Goal: Task Accomplishment & Management: Complete application form

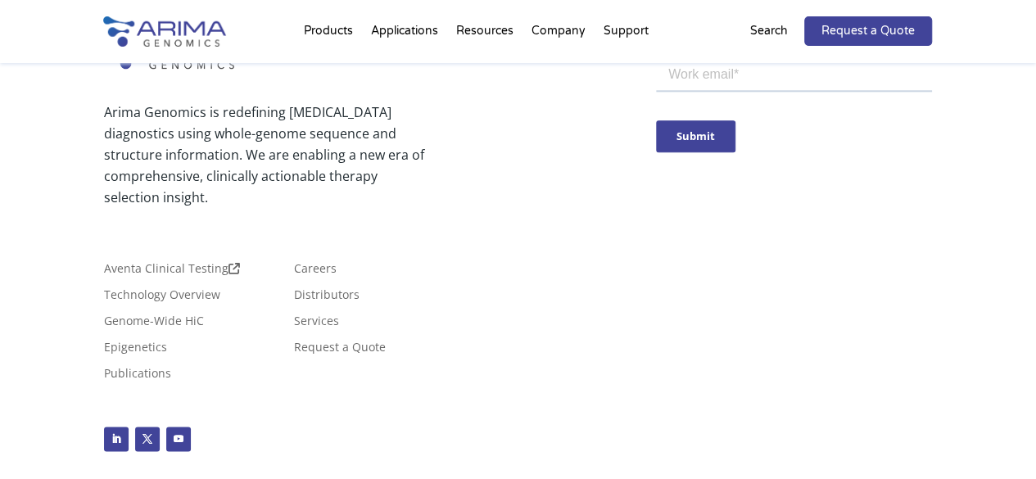
scroll to position [4047, 0]
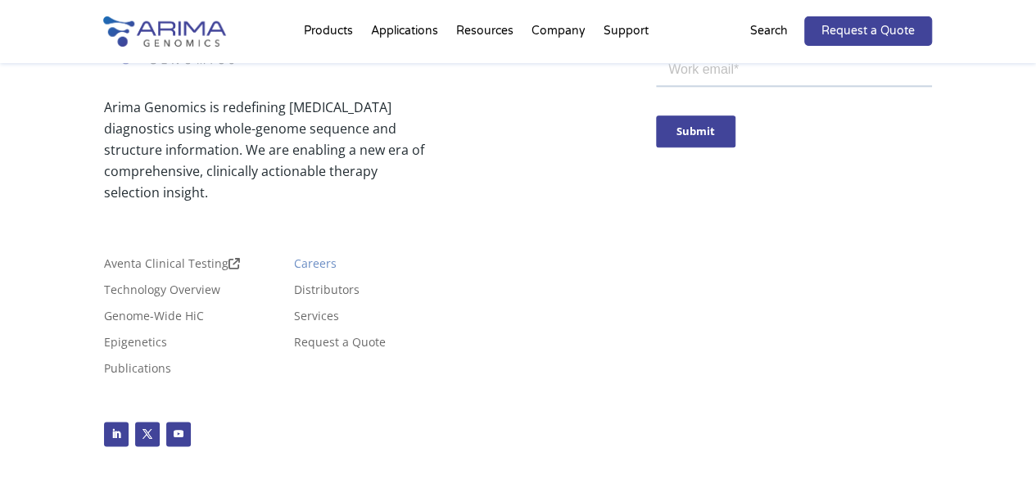
click at [310, 258] on link "Careers" at bounding box center [315, 267] width 43 height 18
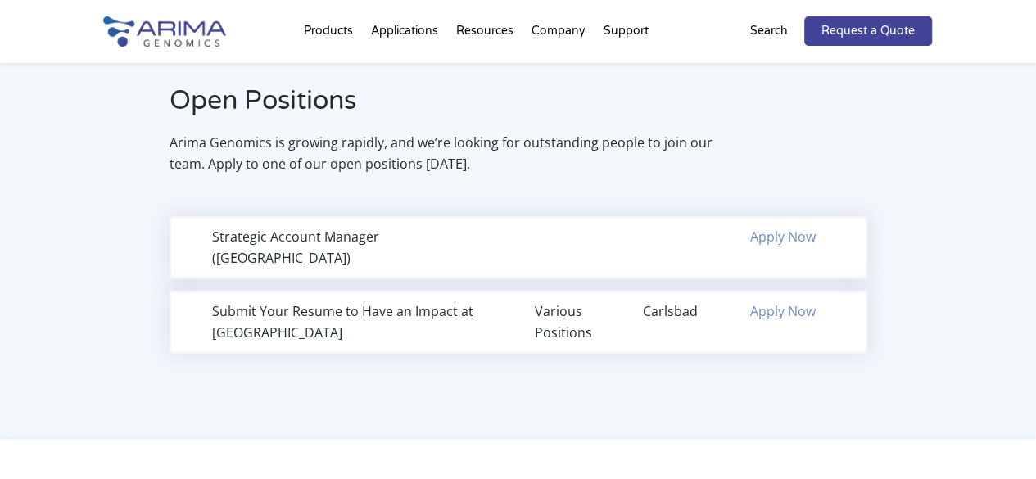
scroll to position [1072, 0]
click at [316, 241] on div "Strategic Account Manager ([GEOGRAPHIC_DATA])" at bounding box center [356, 246] width 289 height 43
click at [367, 239] on div "Strategic Account Manager ([GEOGRAPHIC_DATA])" at bounding box center [356, 246] width 289 height 43
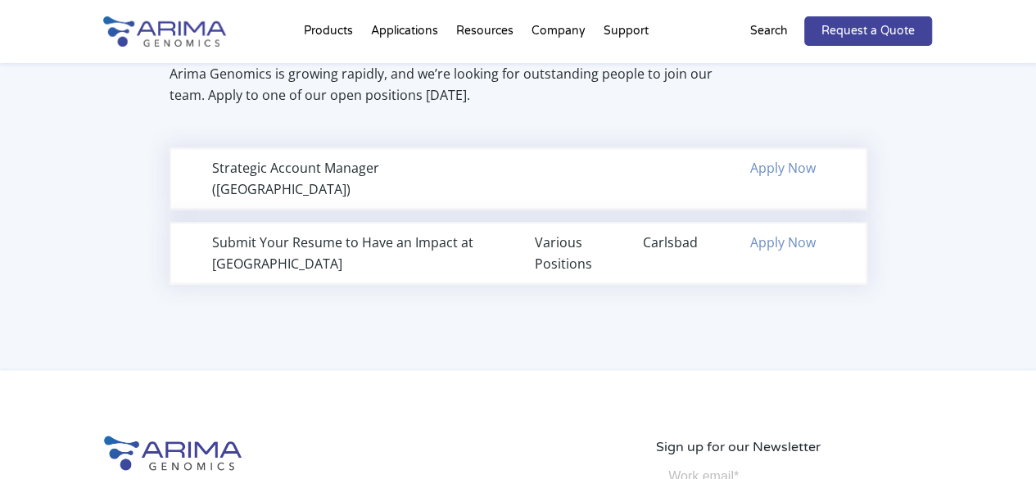
click at [785, 173] on link "Apply Now" at bounding box center [783, 168] width 66 height 18
